Goal: Task Accomplishment & Management: Complete application form

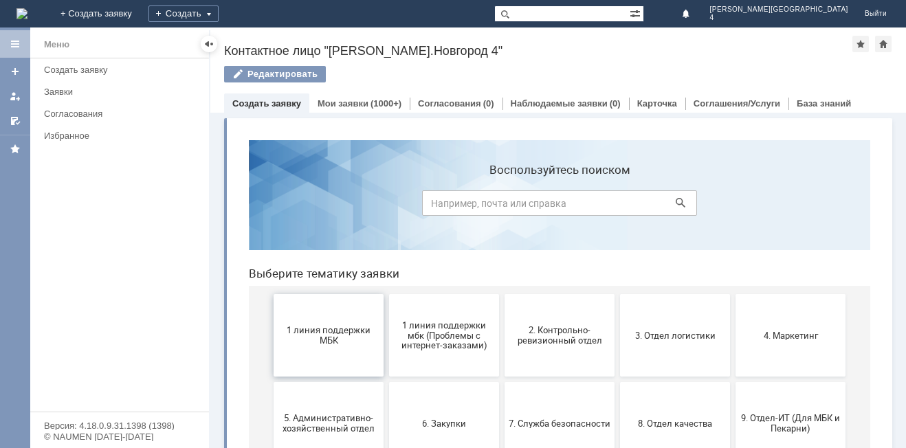
click at [329, 334] on span "1 линия поддержки МБК" at bounding box center [329, 335] width 102 height 21
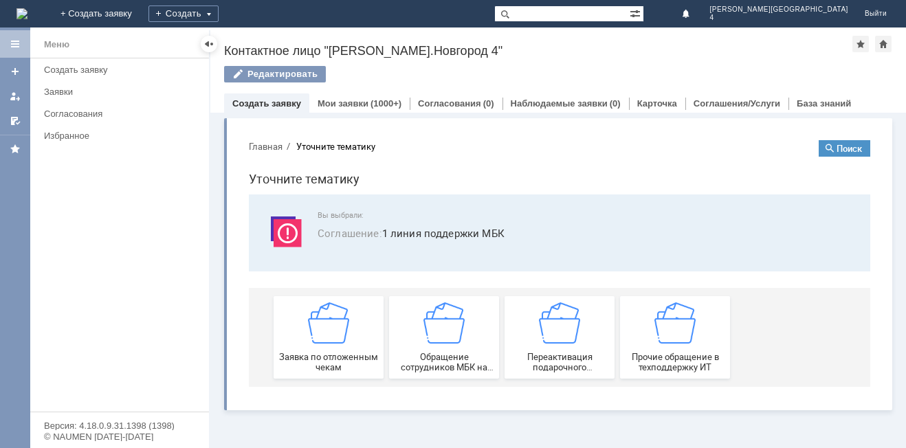
click at [329, 334] on img at bounding box center [328, 322] width 41 height 41
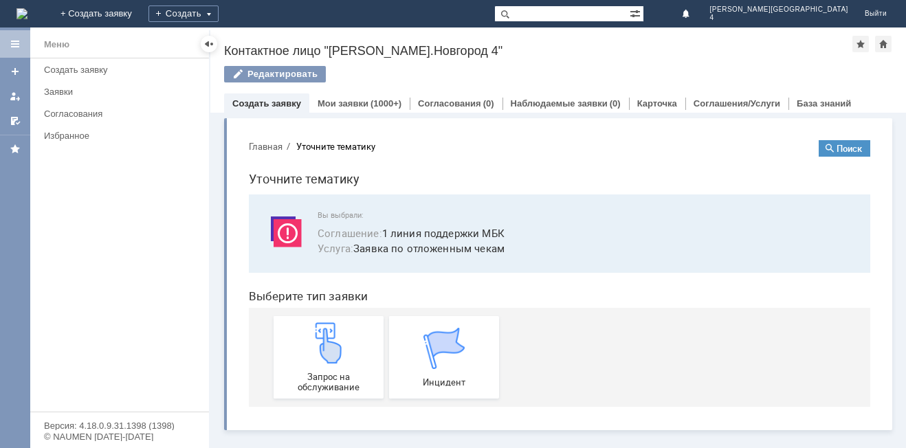
click at [329, 334] on img at bounding box center [328, 342] width 41 height 41
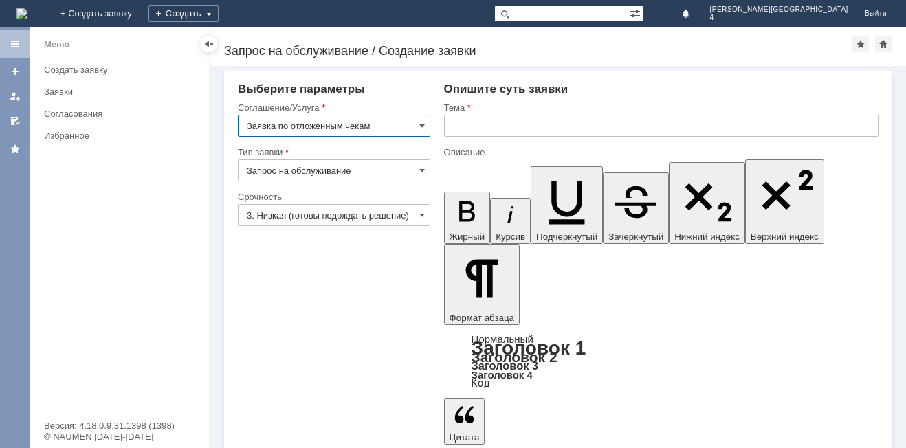
click at [507, 127] on input "text" at bounding box center [661, 126] width 434 height 22
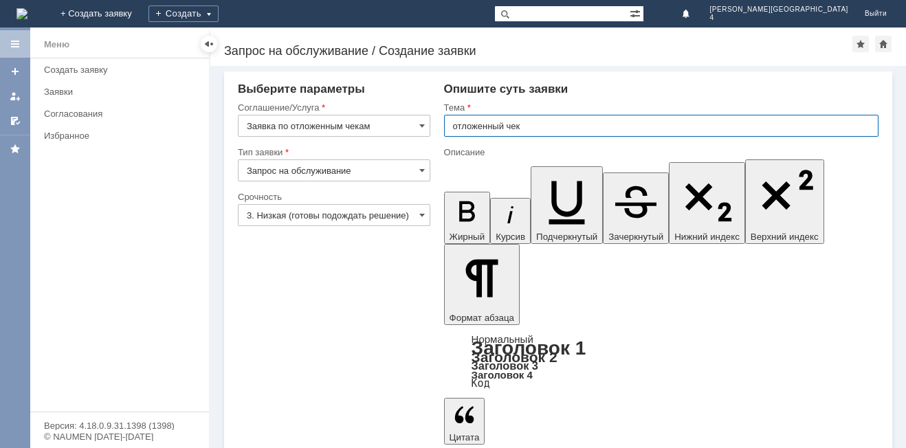
type input "отложенный чек"
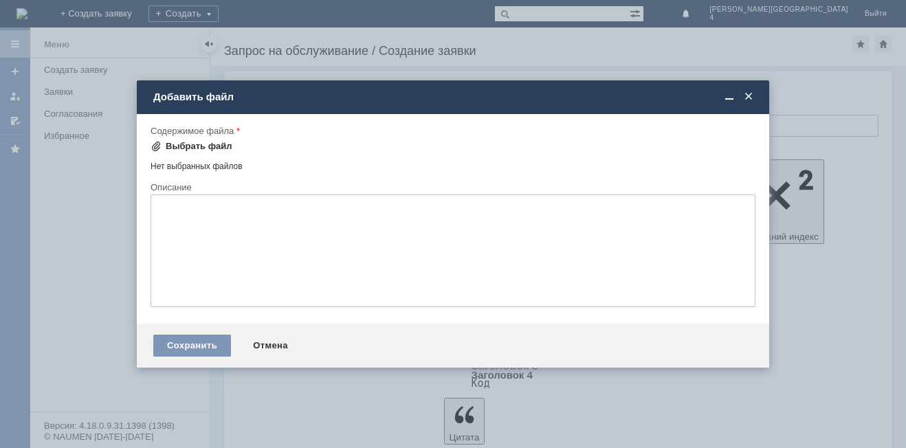
click at [158, 146] on span at bounding box center [156, 146] width 11 height 11
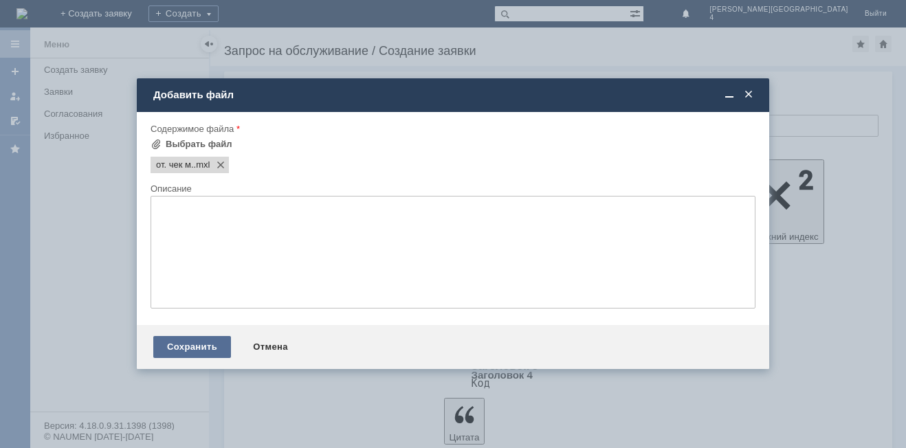
click at [202, 342] on div "Сохранить" at bounding box center [192, 347] width 78 height 22
